Goal: Navigation & Orientation: Find specific page/section

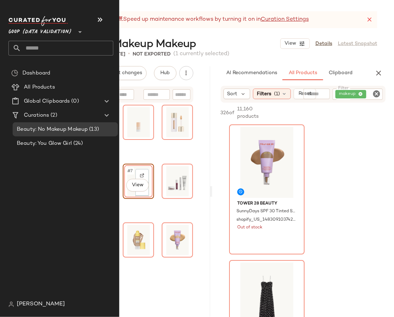
scroll to position [4545, 0]
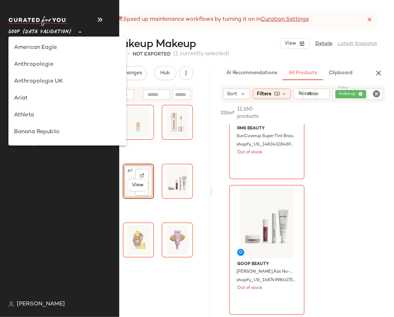
click at [54, 33] on span "Goop (Data Validation)" at bounding box center [39, 30] width 63 height 13
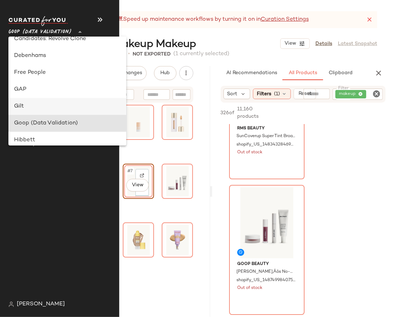
scroll to position [127, 0]
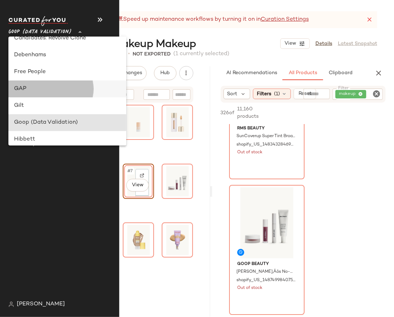
click at [49, 92] on div "GAP" at bounding box center [67, 89] width 107 height 8
type input "**"
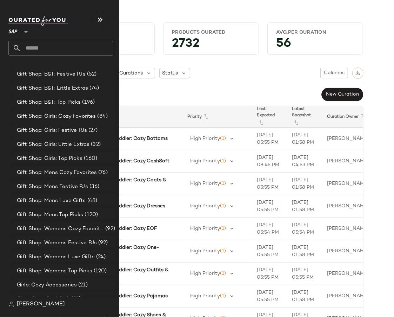
scroll to position [594, 0]
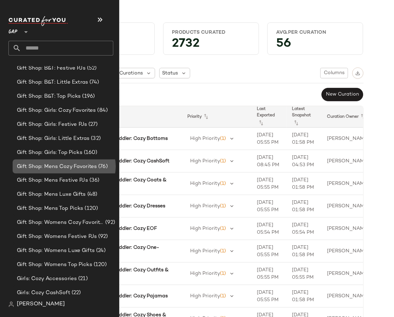
click at [58, 166] on span "Gift Shop: Mens Cozy Favorites" at bounding box center [57, 166] width 80 height 8
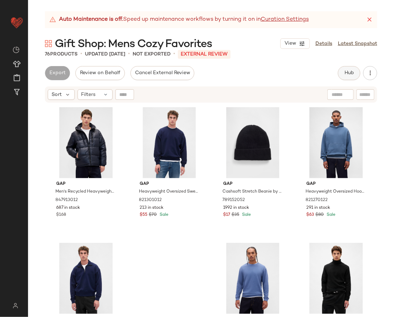
click at [343, 75] on button "Hub" at bounding box center [349, 73] width 22 height 14
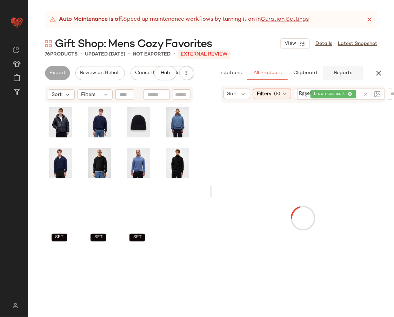
scroll to position [0, 35]
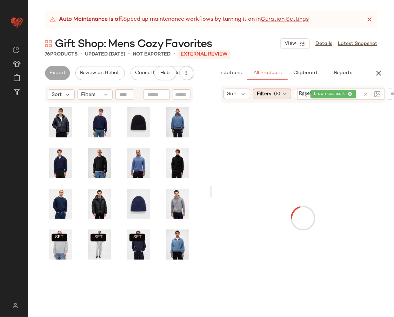
click at [270, 95] on span "Filters" at bounding box center [264, 93] width 14 height 7
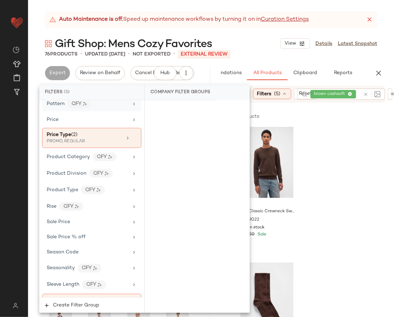
scroll to position [498, 0]
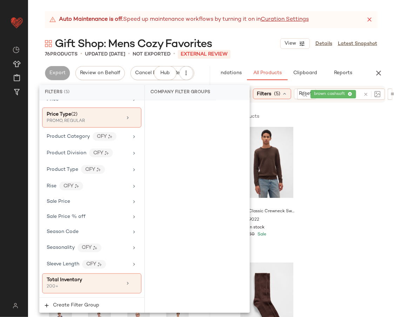
click at [270, 53] on div "76 Products • updated [DATE] • Not Exported • External REVIEW" at bounding box center [211, 54] width 366 height 7
